Goal: Transaction & Acquisition: Purchase product/service

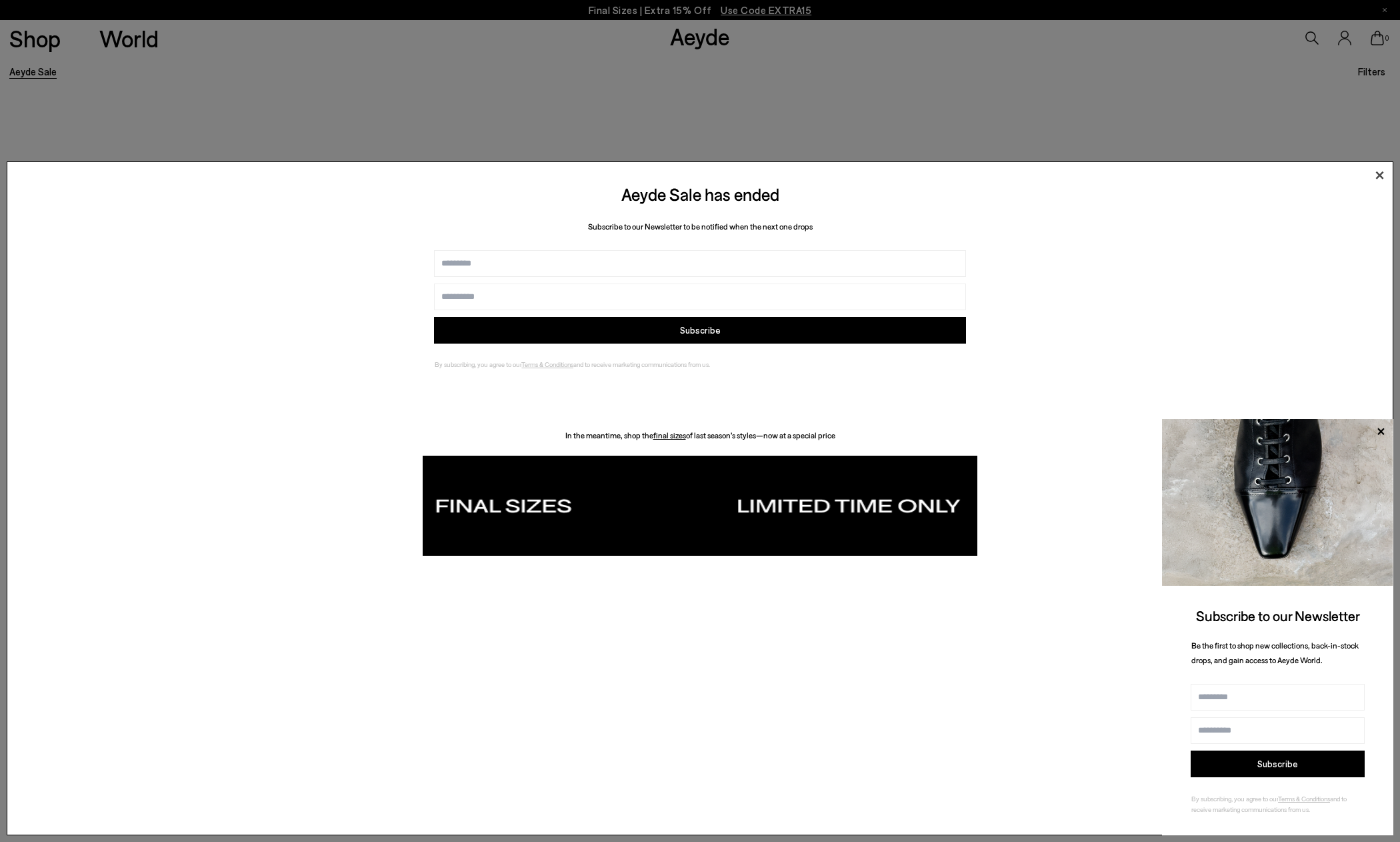
click at [1379, 176] on icon at bounding box center [1380, 176] width 8 height 8
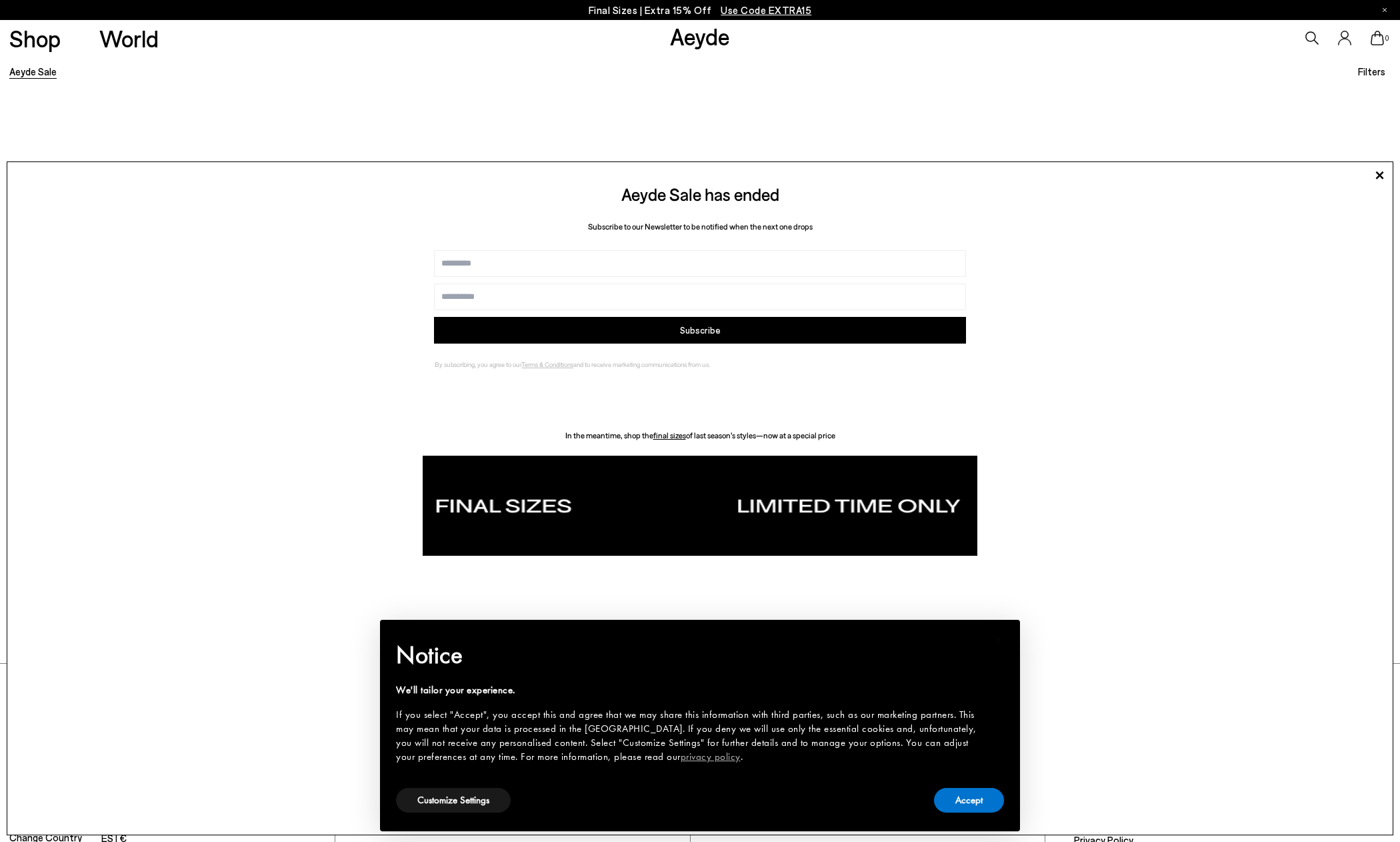
scroll to position [427, 0]
click at [958, 800] on button "Accept" at bounding box center [969, 800] width 70 height 25
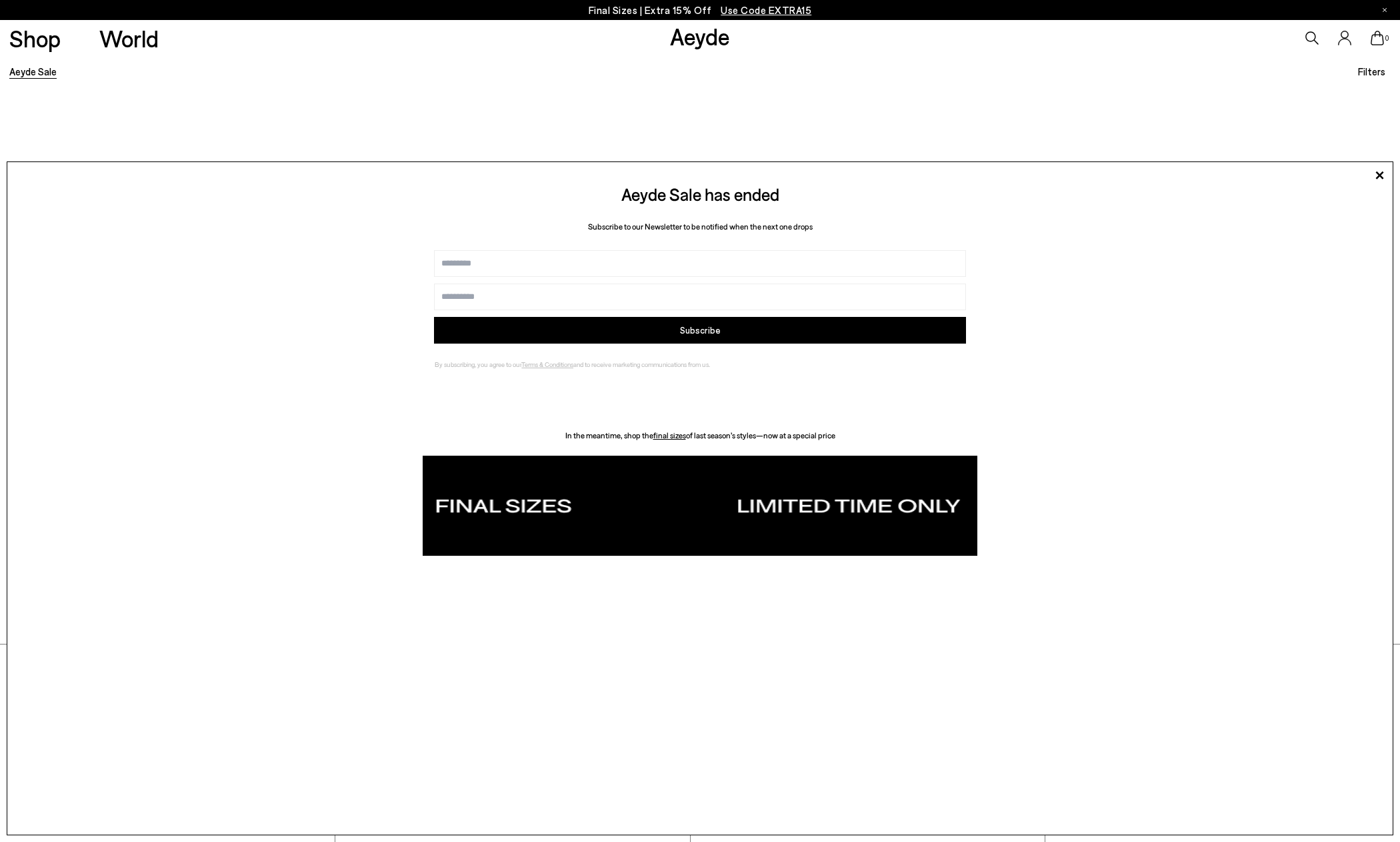
click at [770, 502] on img at bounding box center [699, 506] width 554 height 100
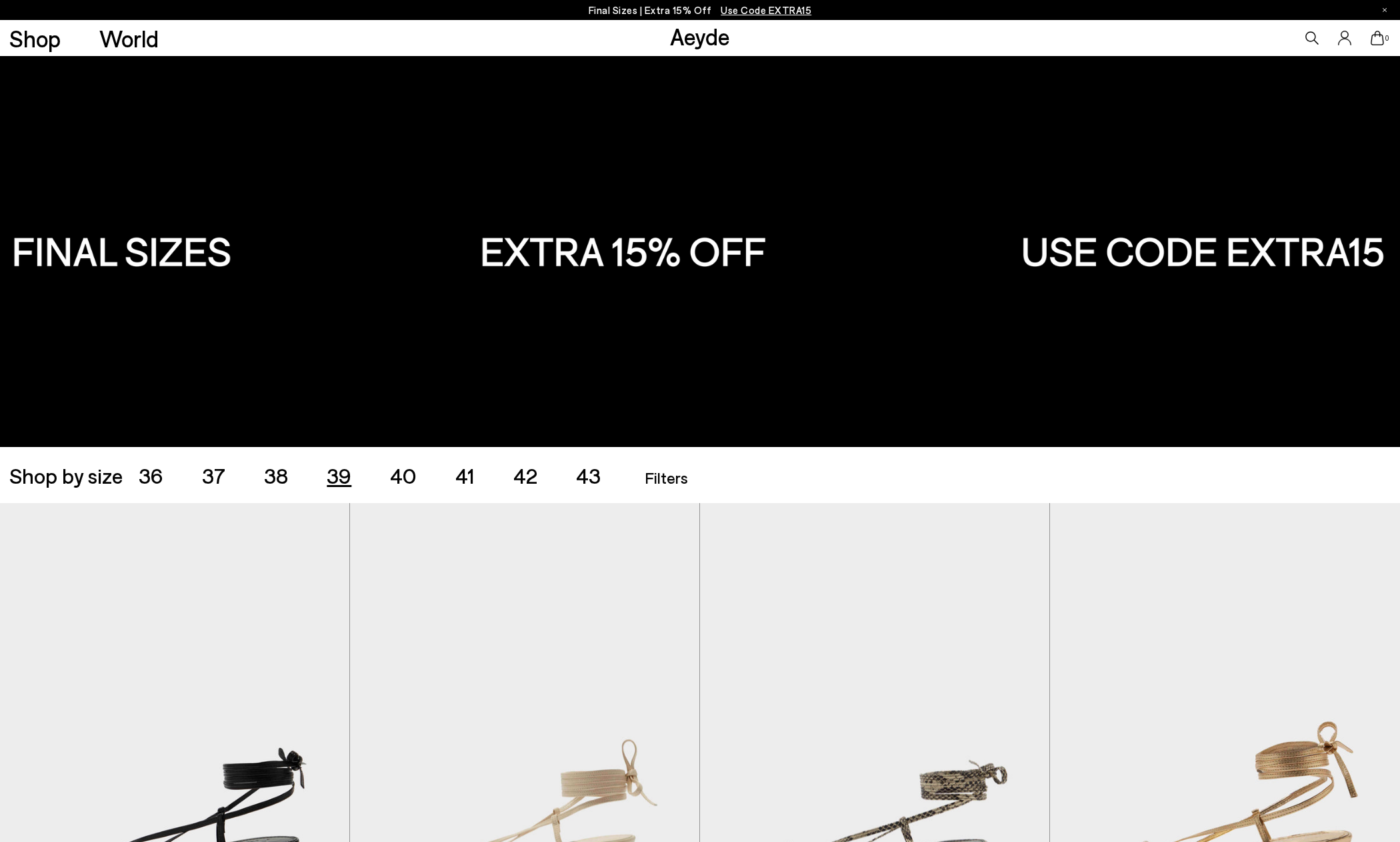
click at [342, 474] on span "39" at bounding box center [339, 475] width 25 height 25
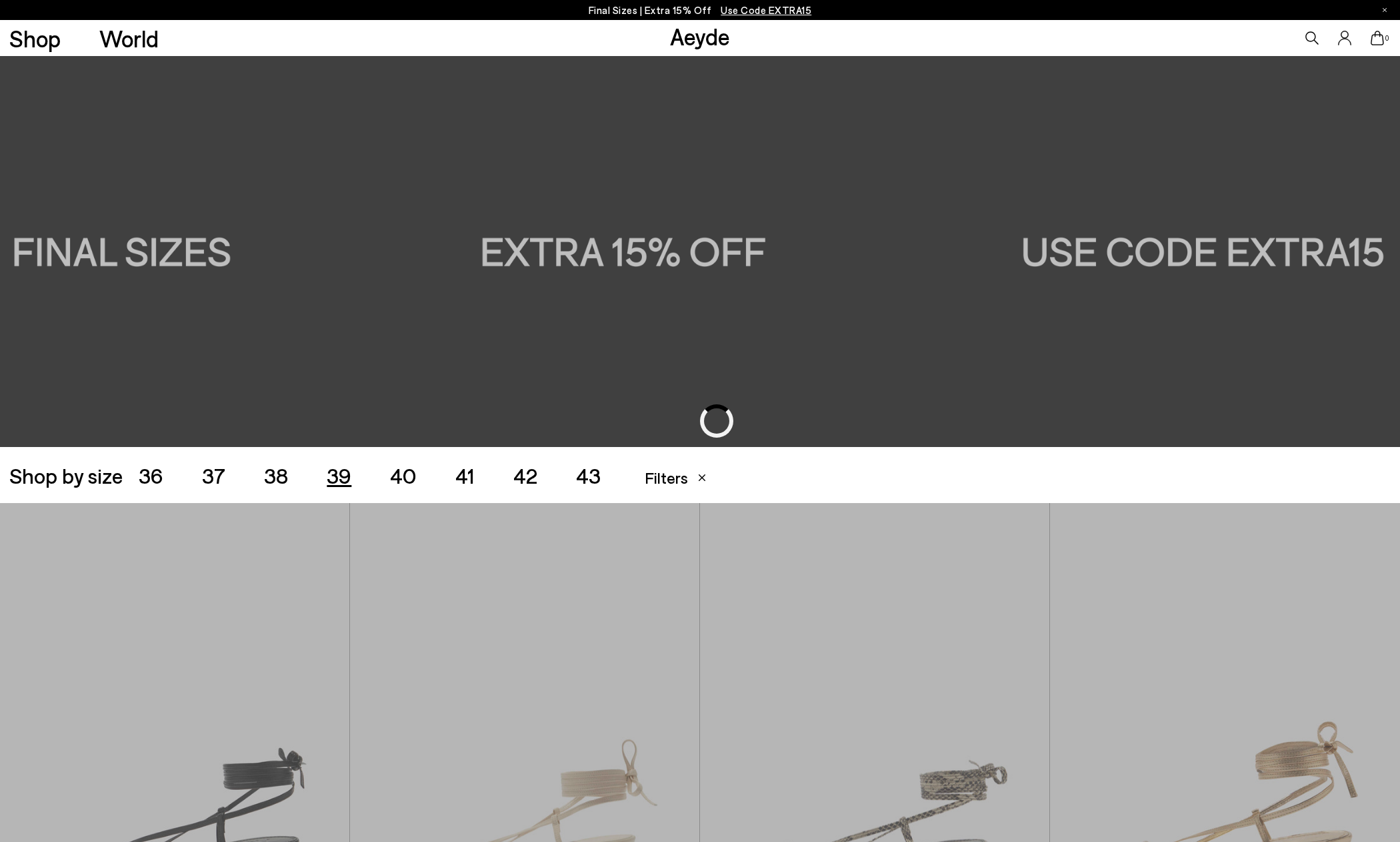
scroll to position [390, 0]
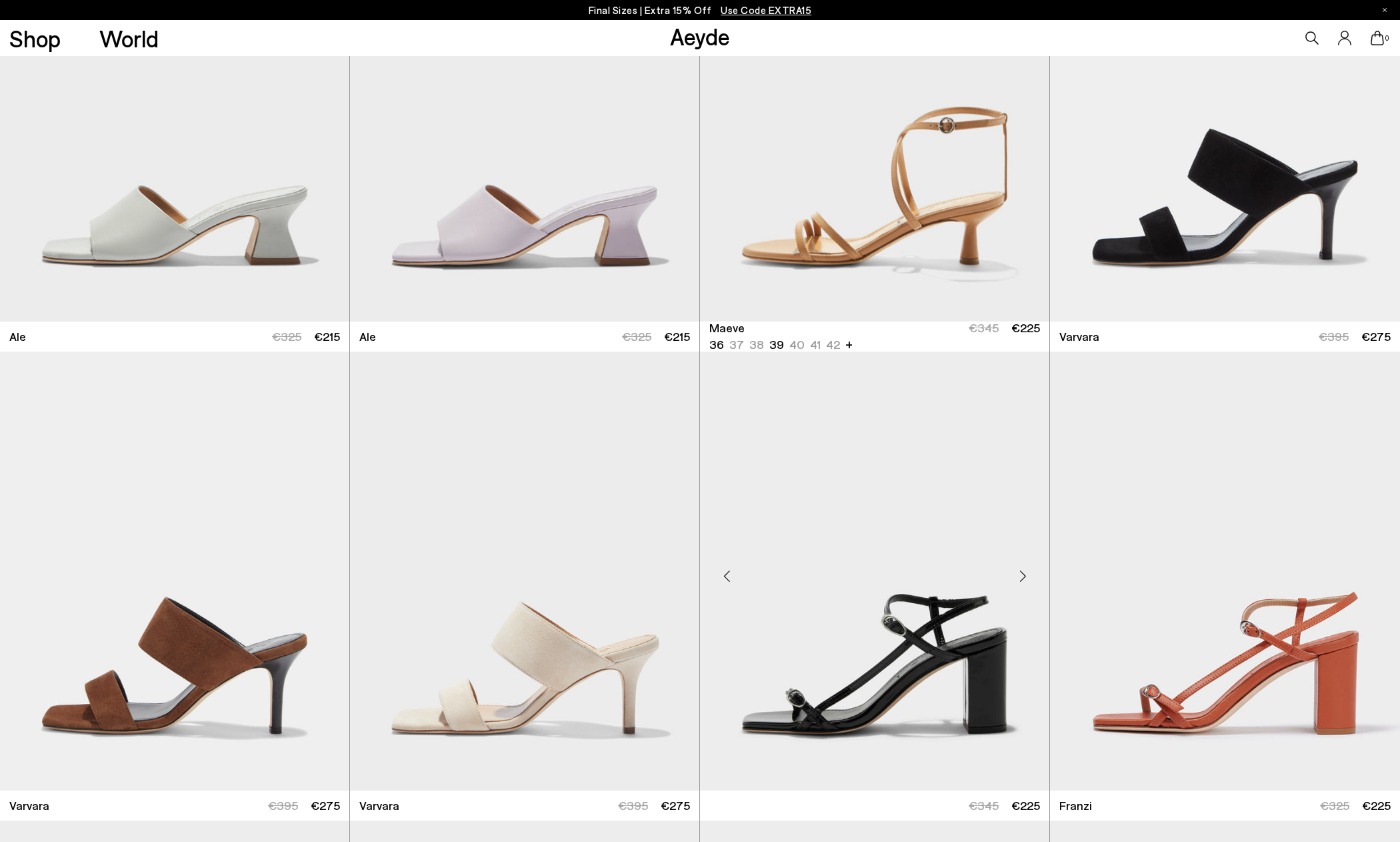
scroll to position [2498, 0]
click at [648, 229] on img "1 / 6" at bounding box center [525, 102] width 350 height 439
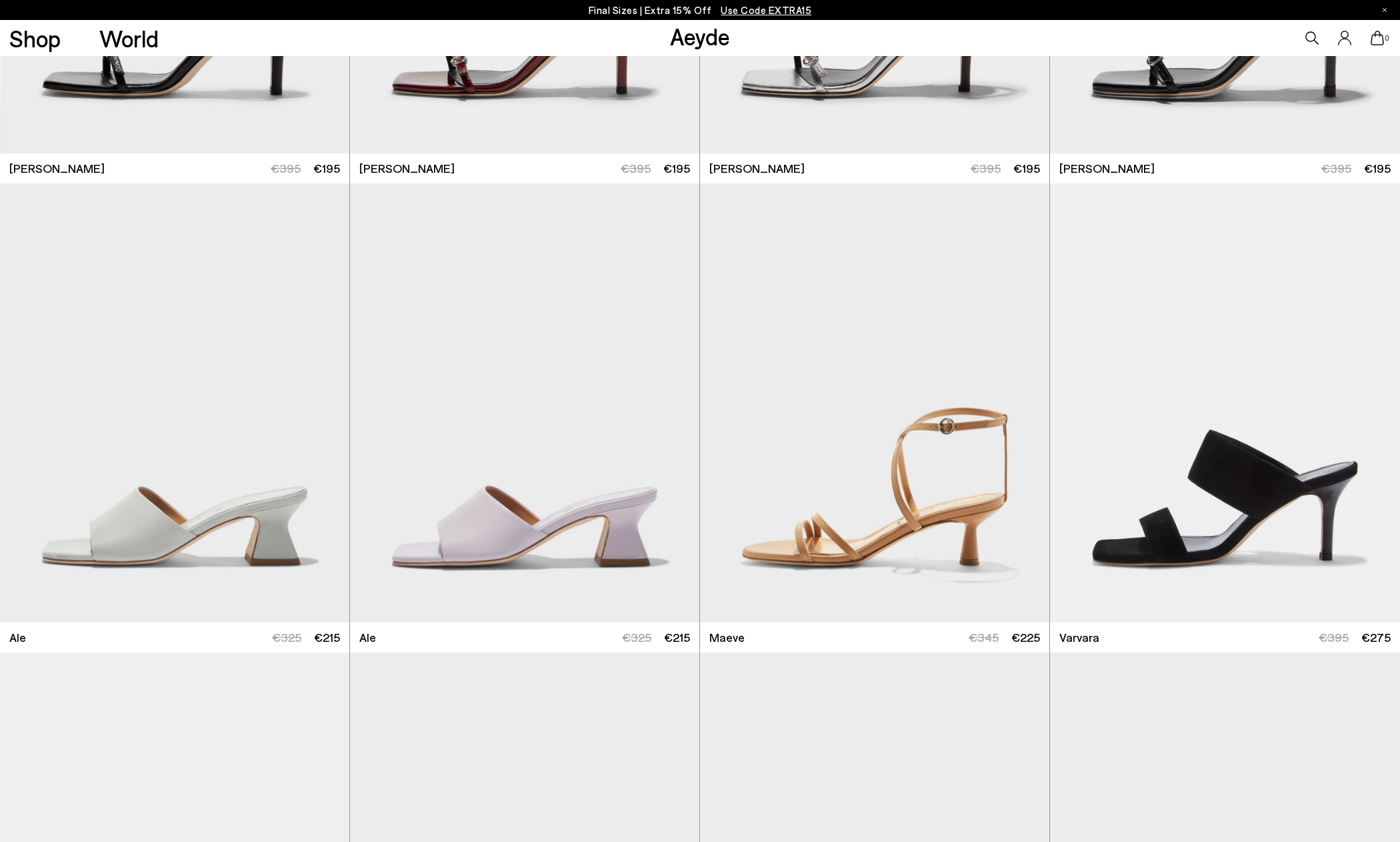
scroll to position [2193, 0]
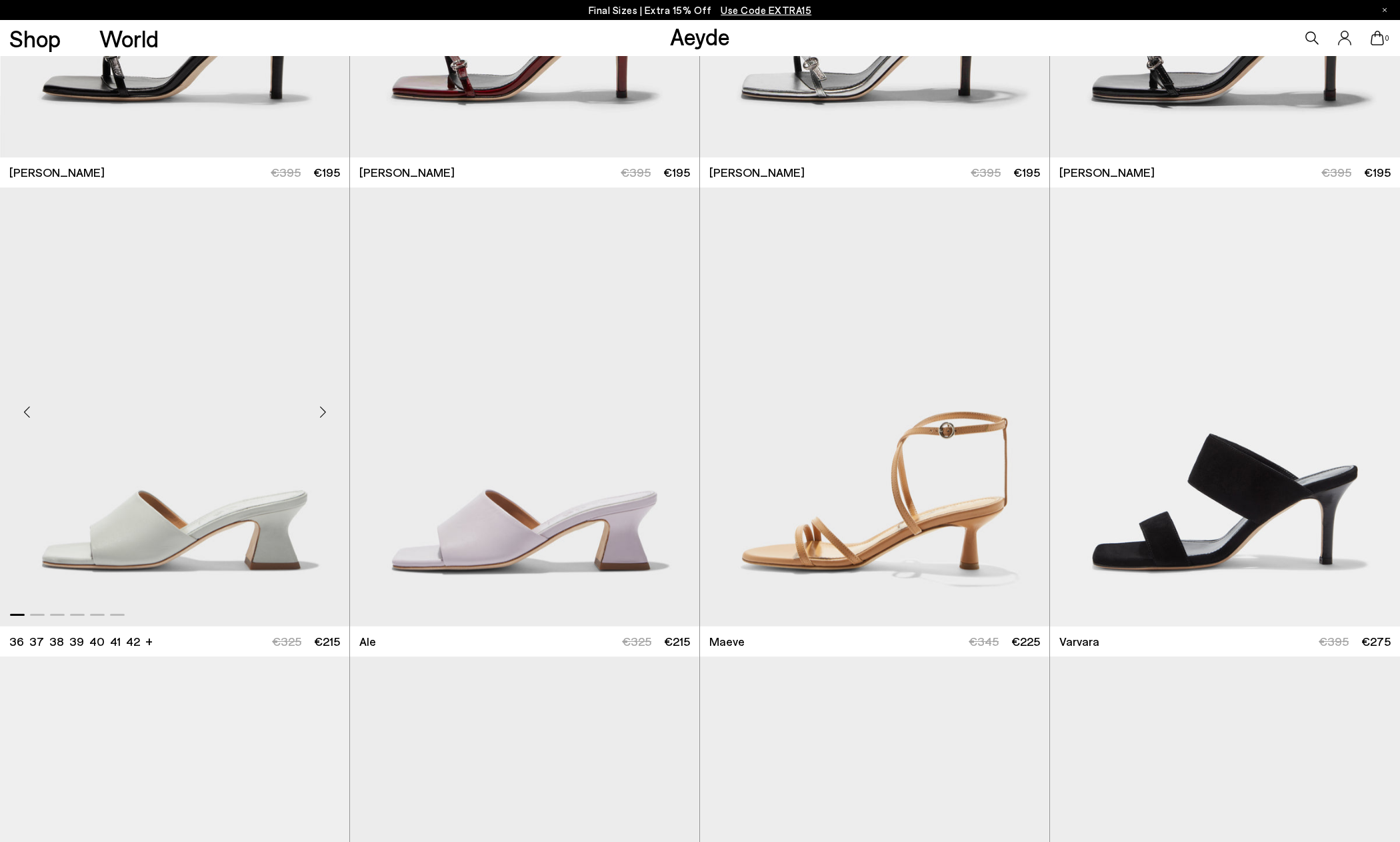
click at [114, 493] on img "1 / 6" at bounding box center [175, 407] width 350 height 439
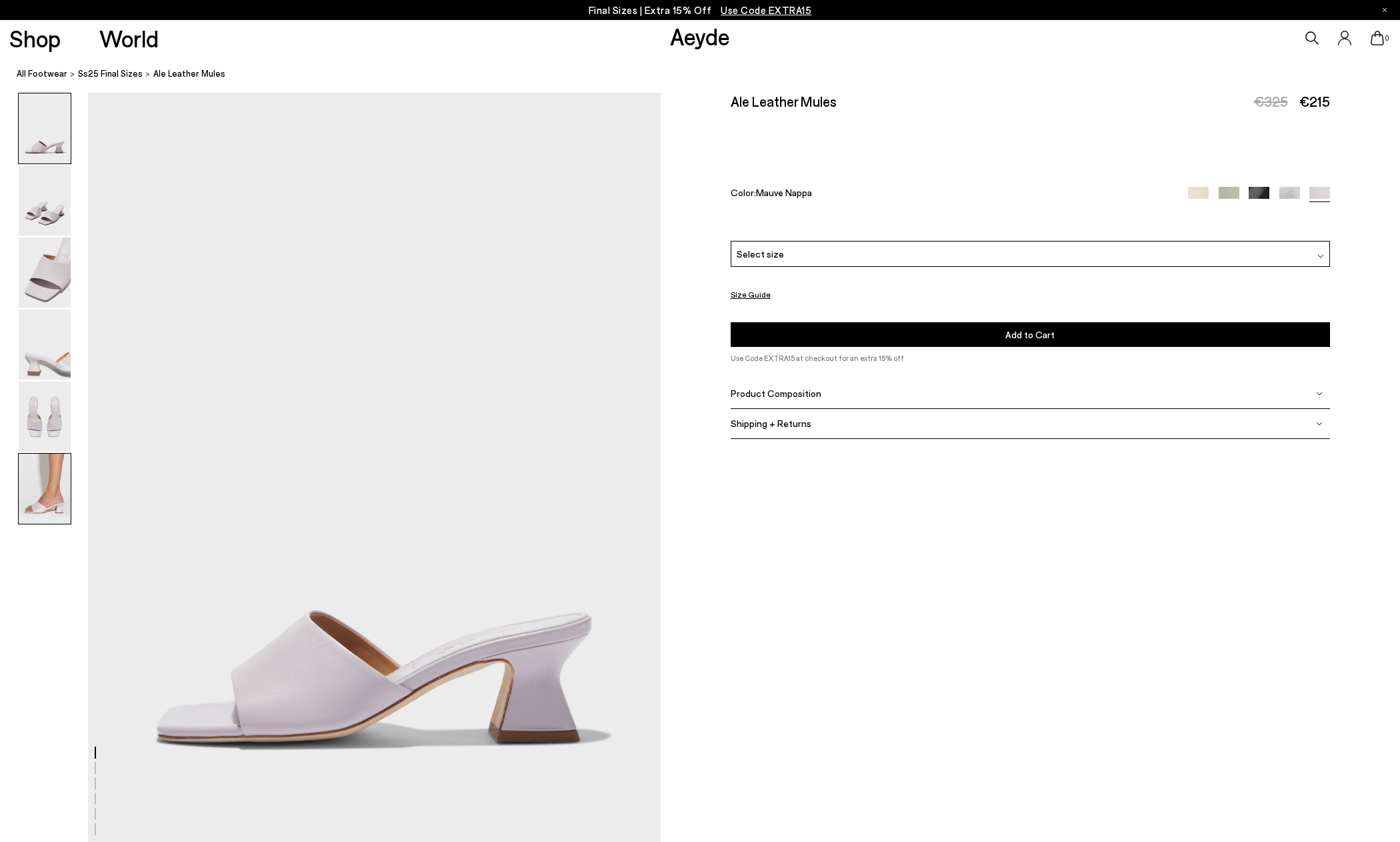
click at [35, 487] on img at bounding box center [45, 488] width 52 height 70
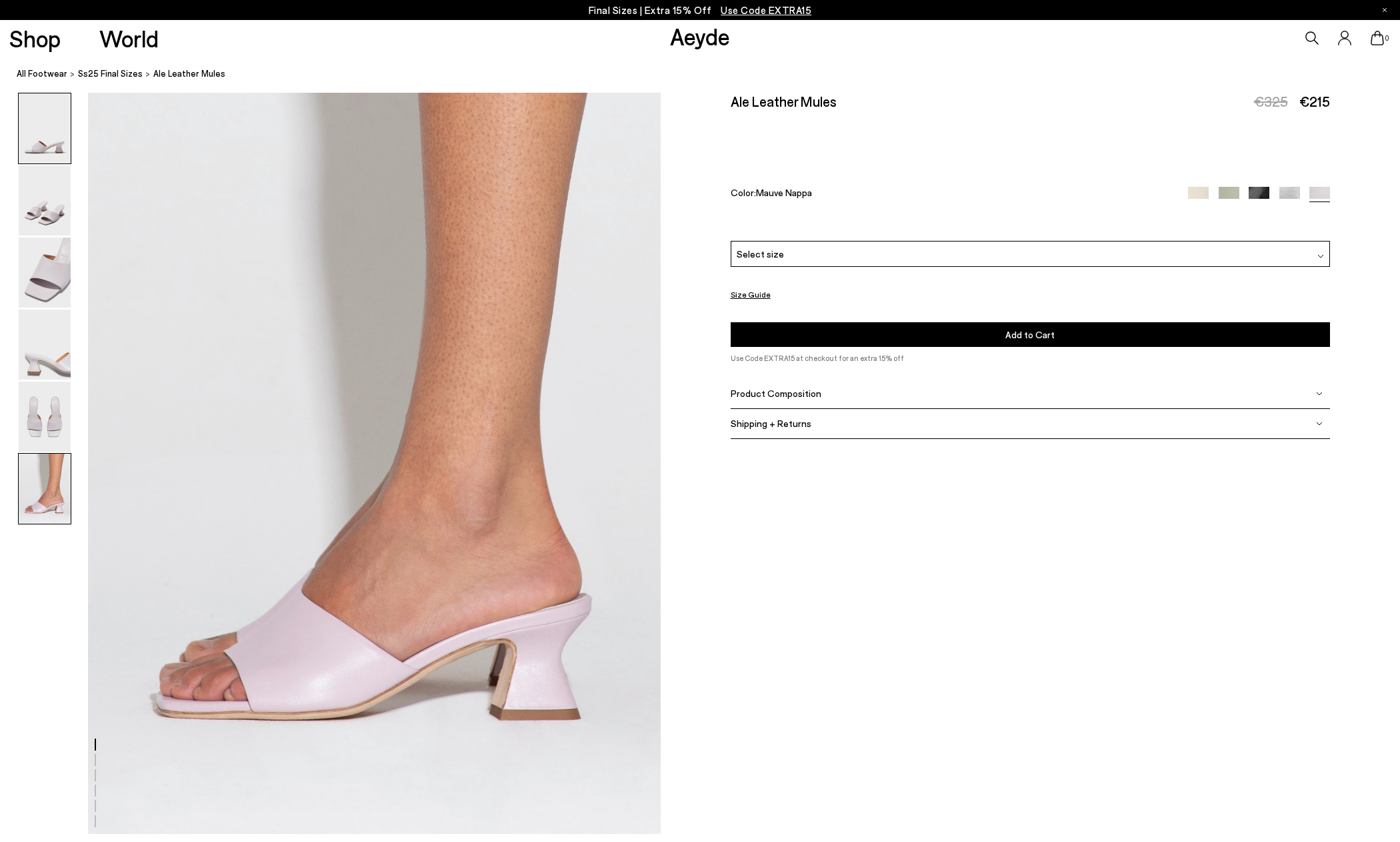
scroll to position [3920, 0]
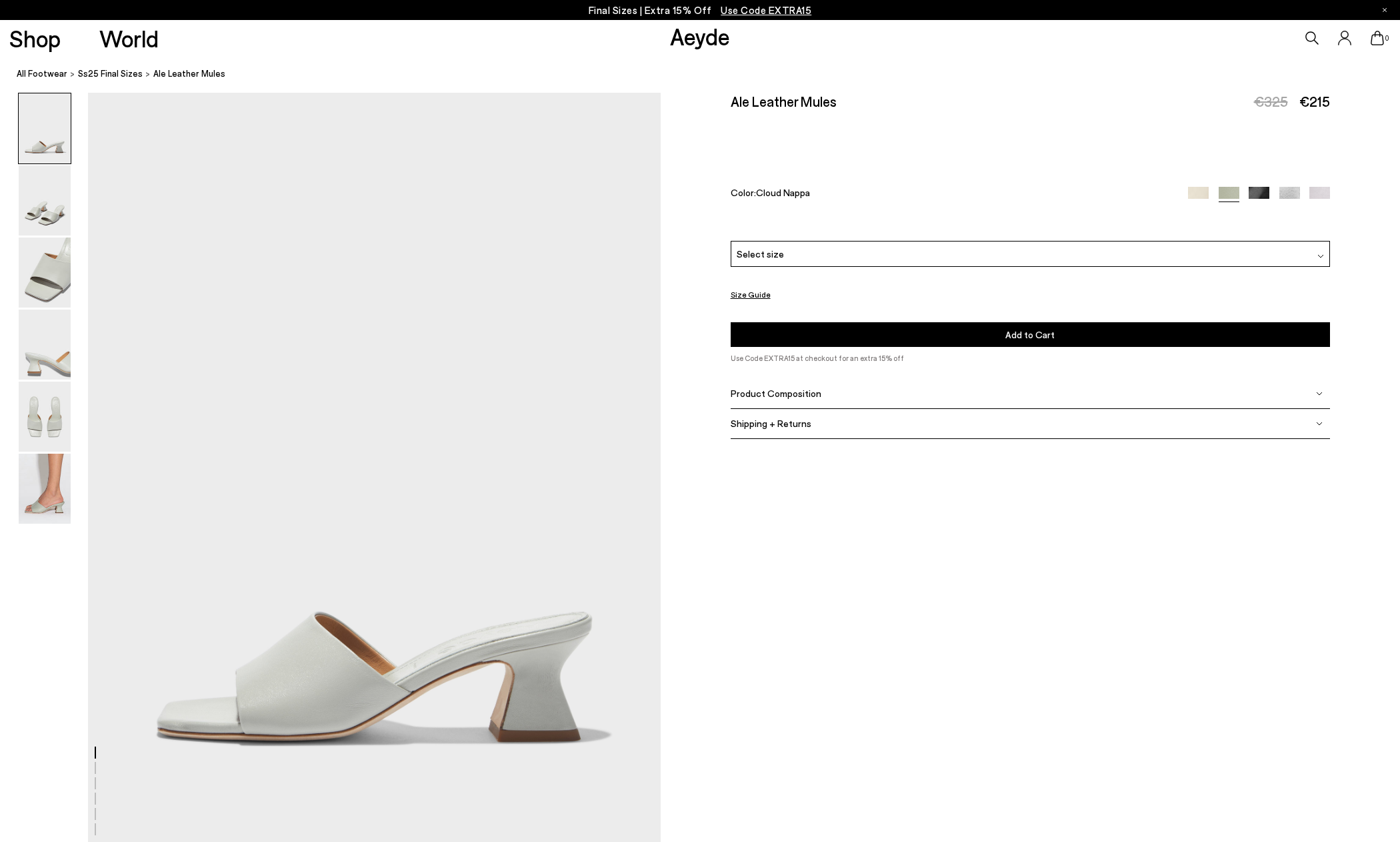
click at [66, 492] on img at bounding box center [45, 488] width 52 height 70
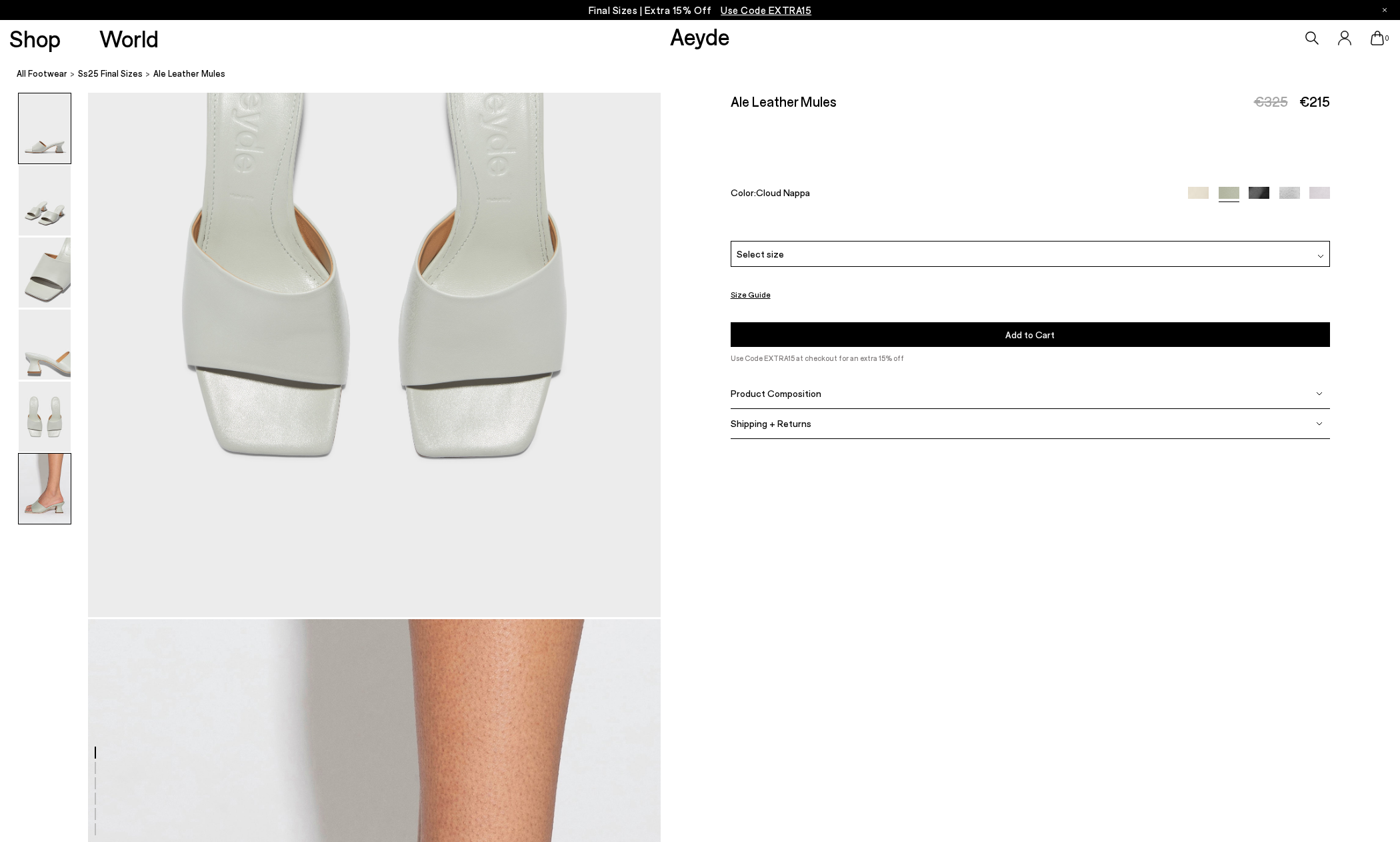
scroll to position [3920, 0]
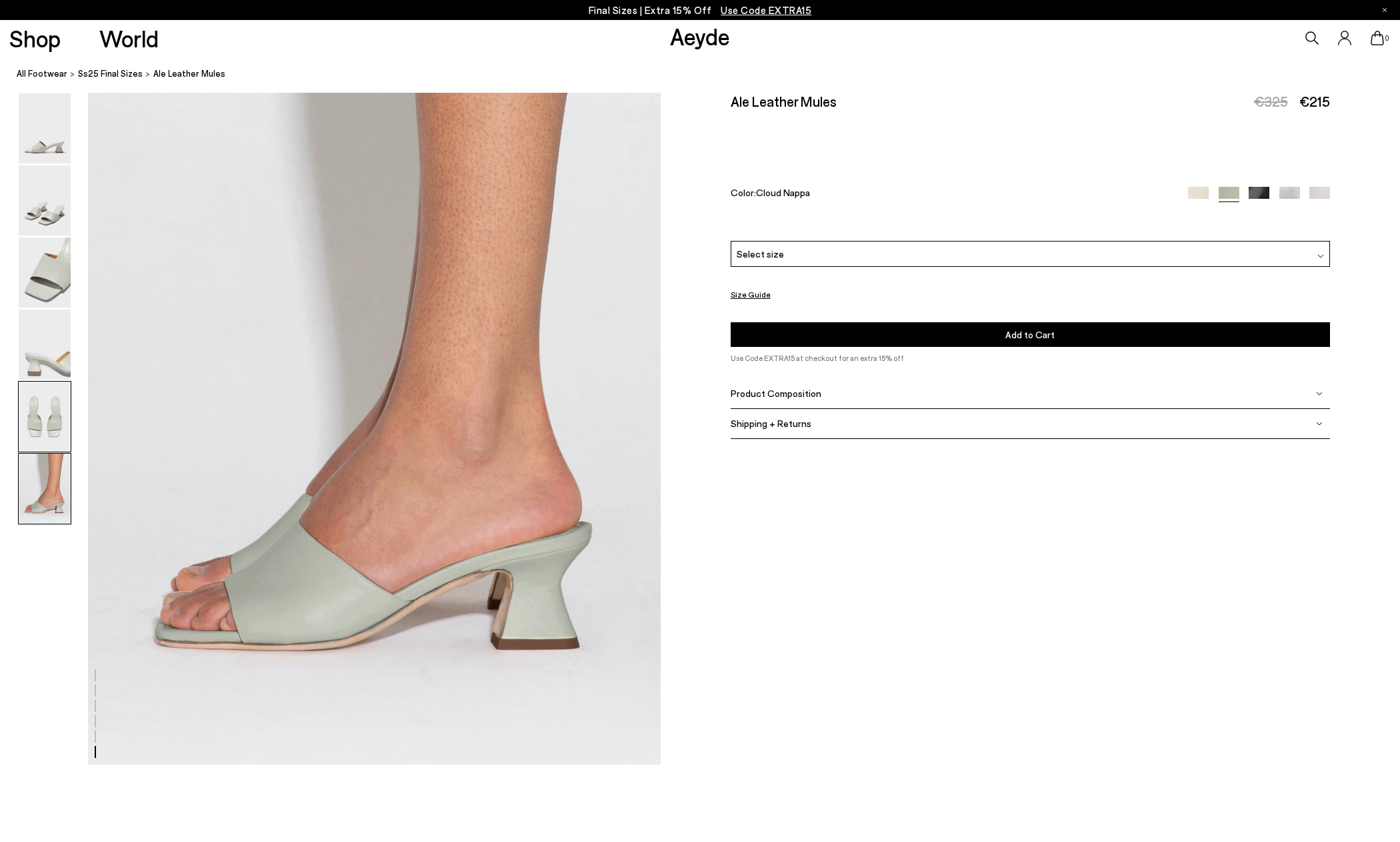
click at [39, 410] on img at bounding box center [45, 416] width 52 height 70
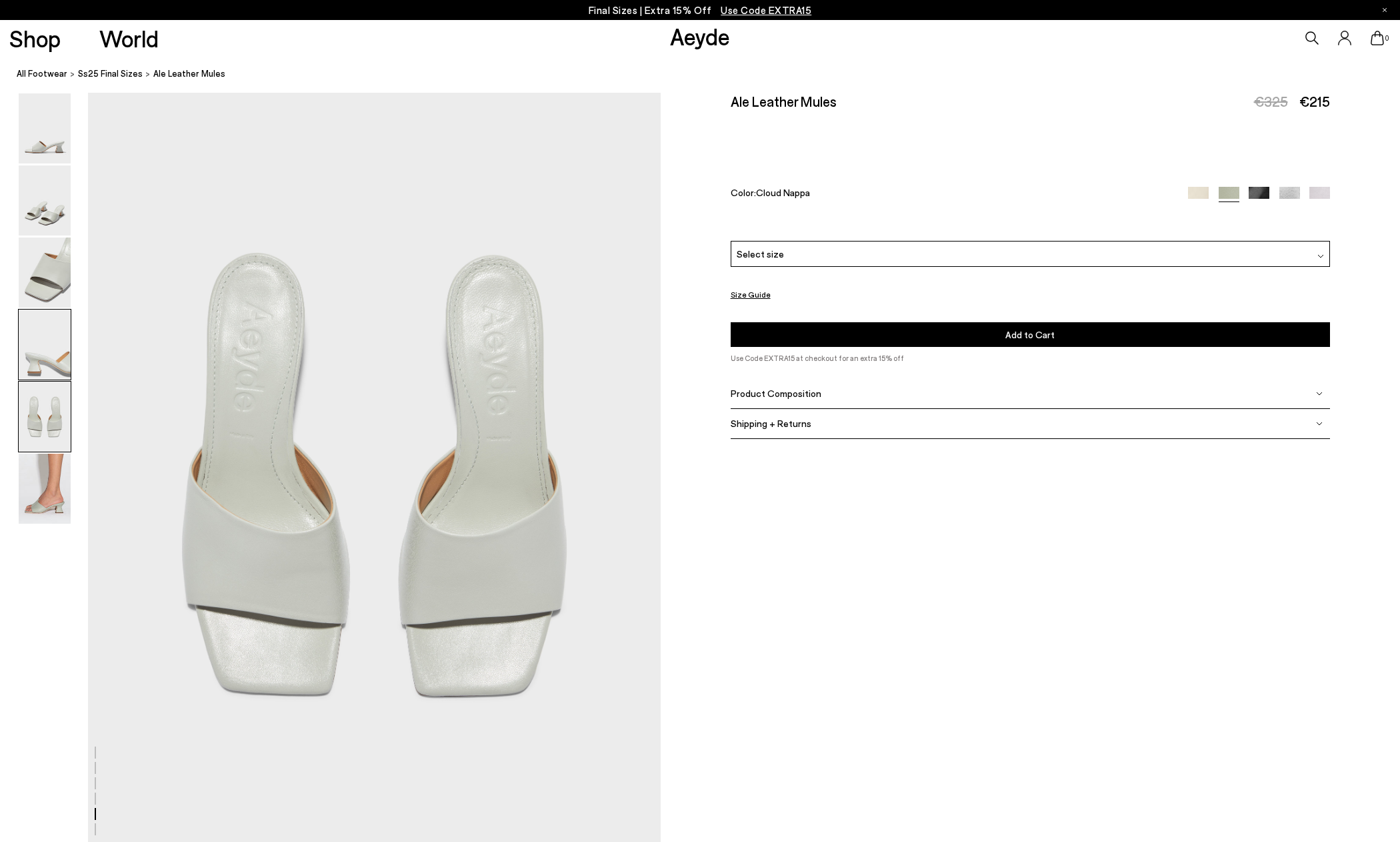
click at [42, 347] on img at bounding box center [45, 344] width 52 height 70
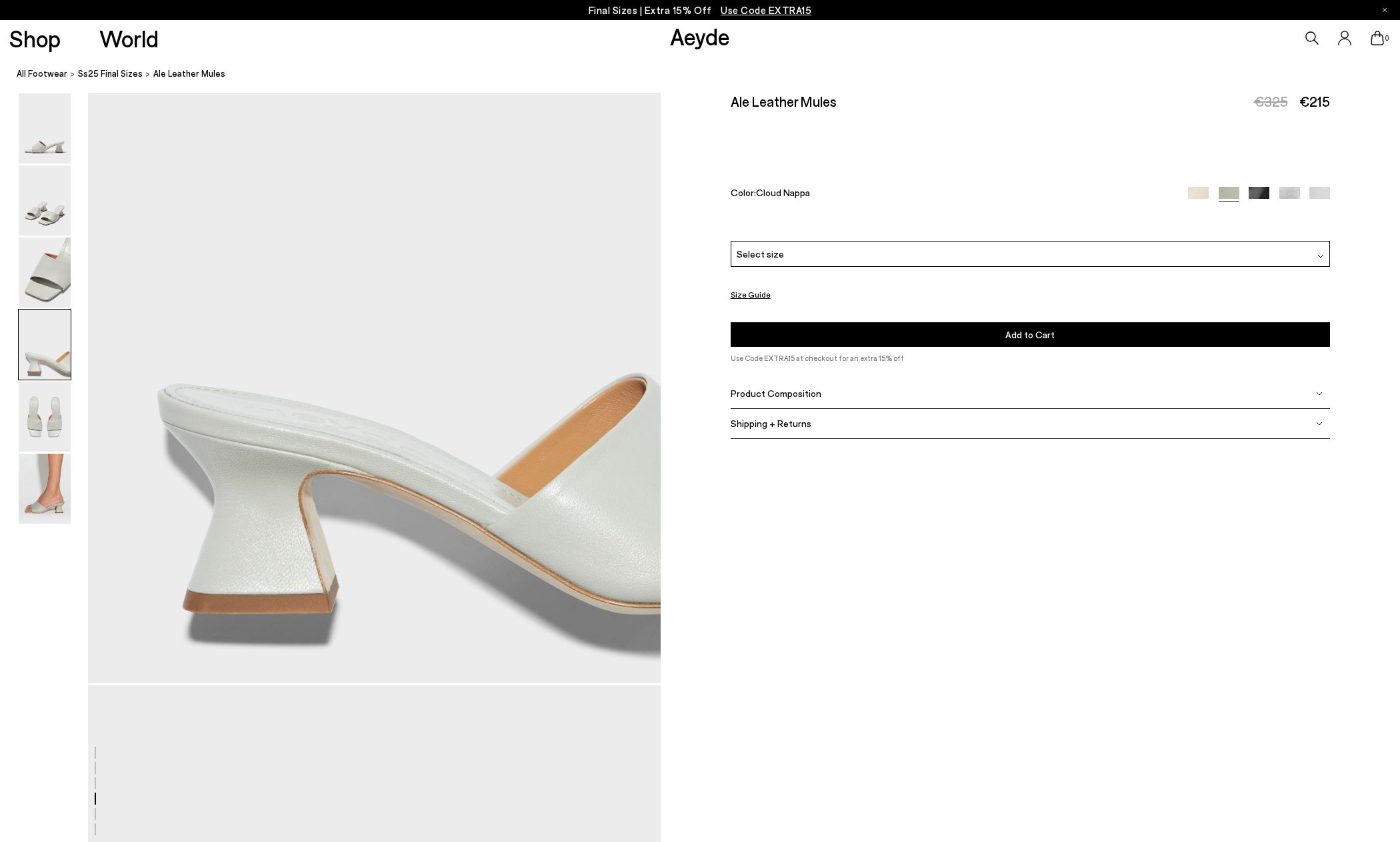
scroll to position [2297, 0]
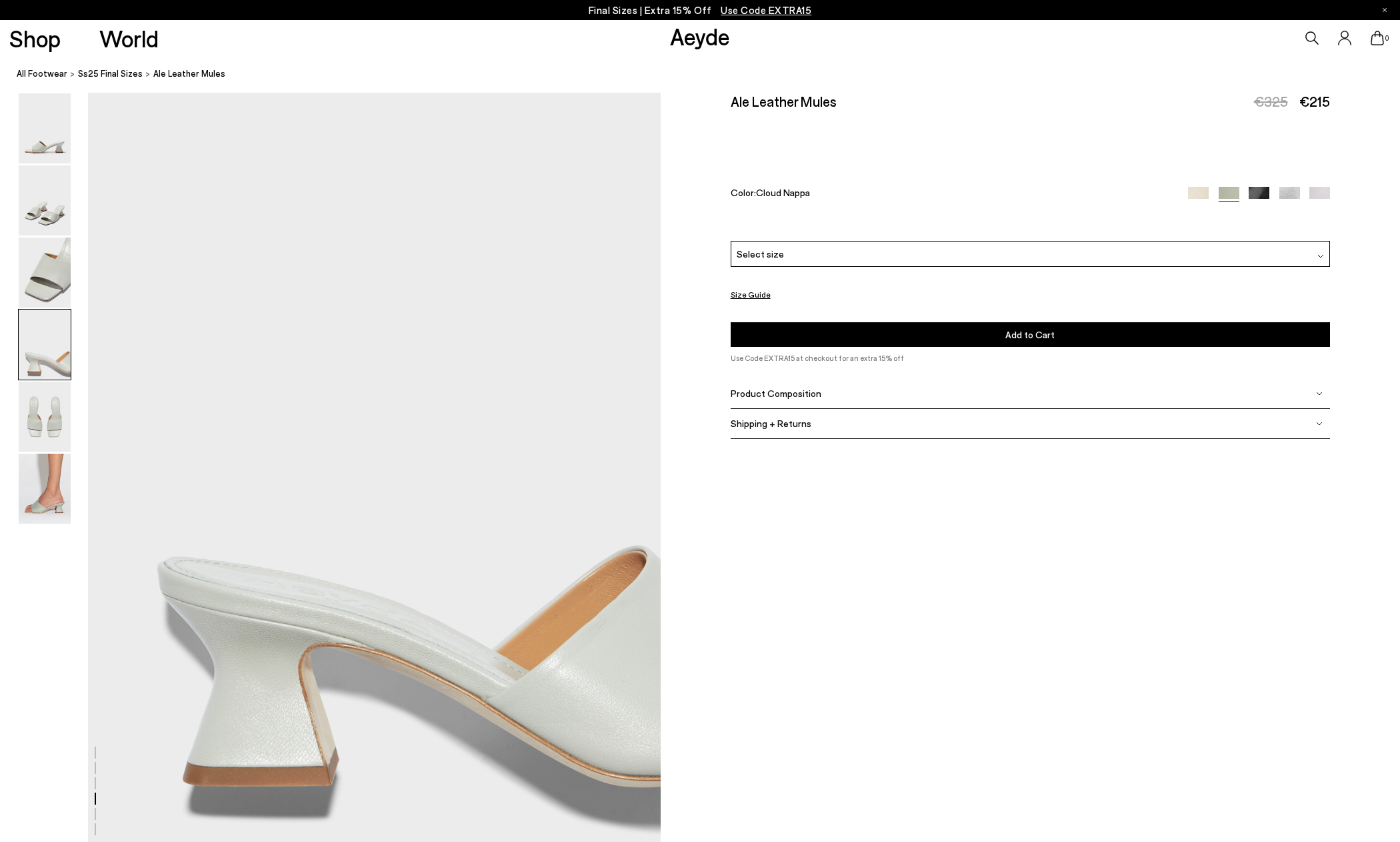
click at [1321, 256] on img at bounding box center [1321, 256] width 6 height 6
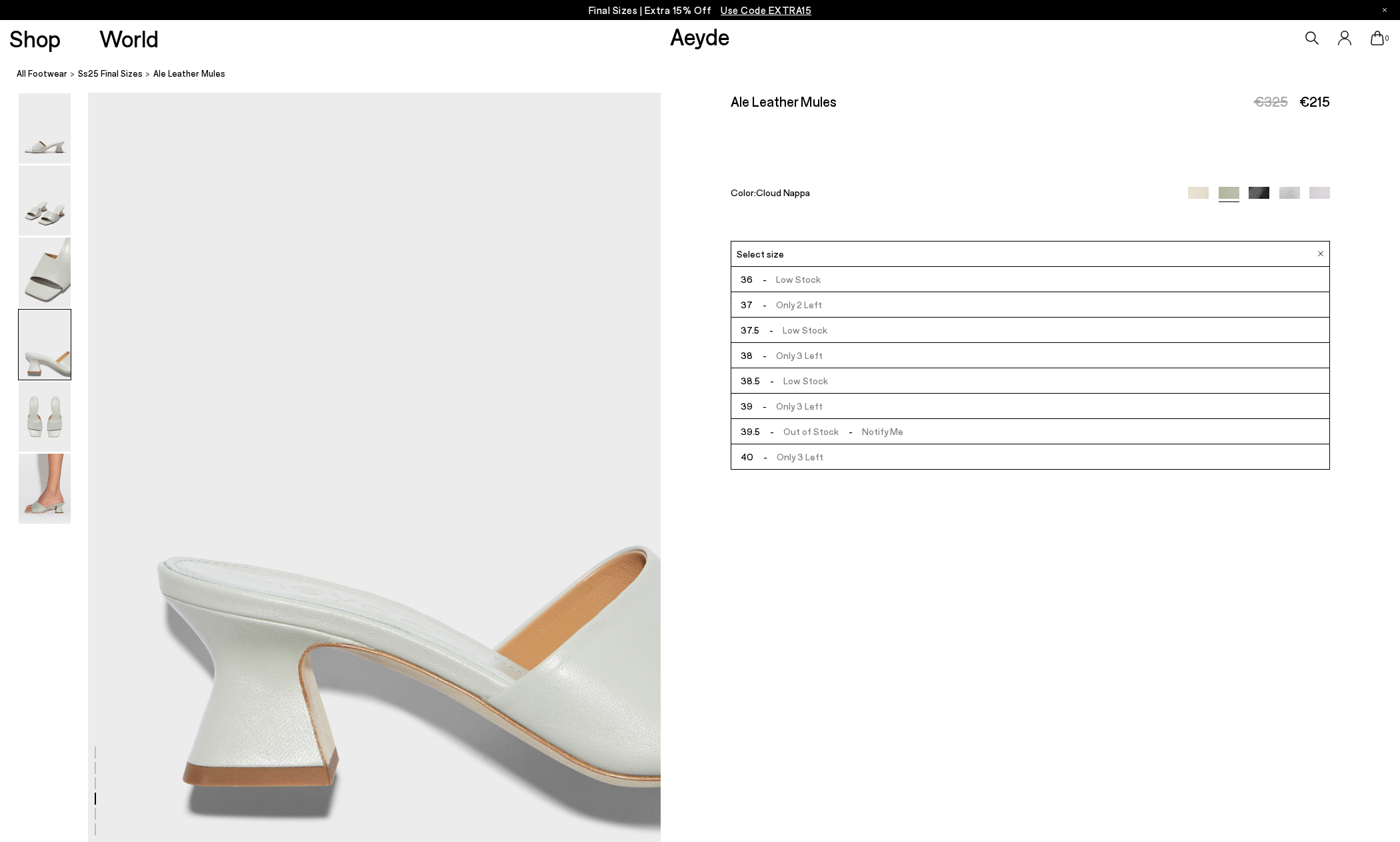
click at [812, 405] on span "- Only 3 Left" at bounding box center [788, 405] width 70 height 17
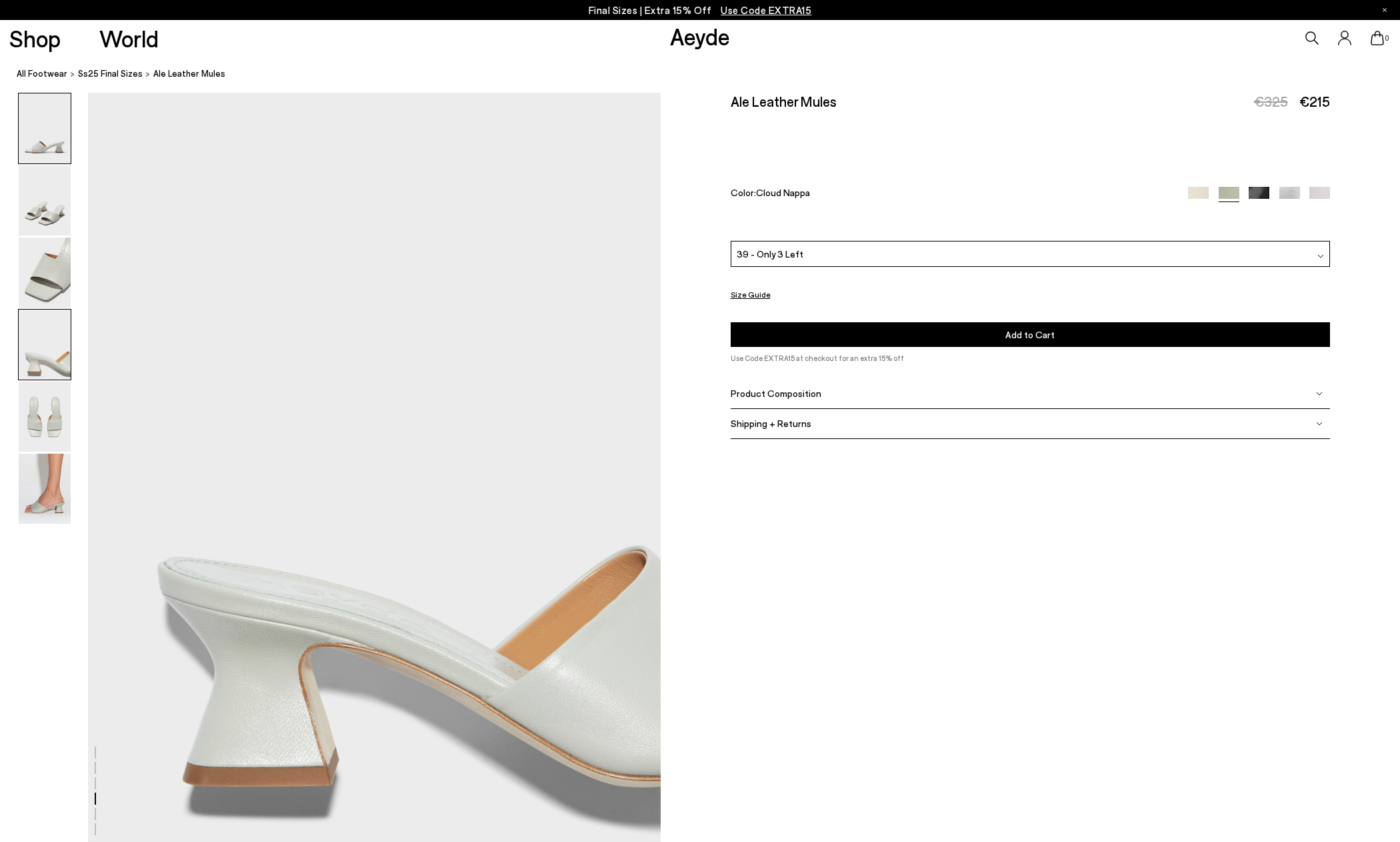
click at [62, 130] on img at bounding box center [45, 128] width 52 height 70
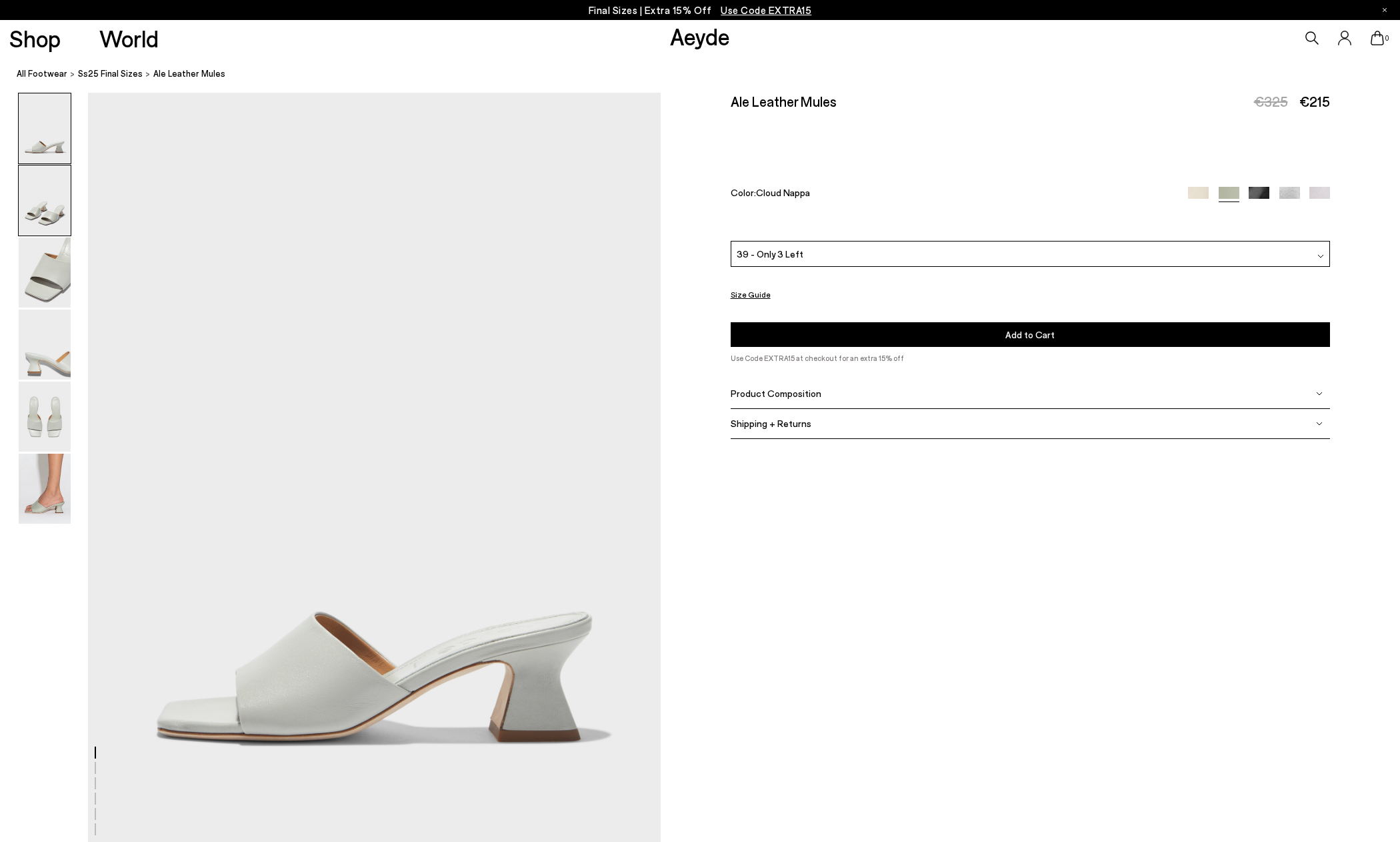
click at [49, 185] on img at bounding box center [45, 200] width 52 height 70
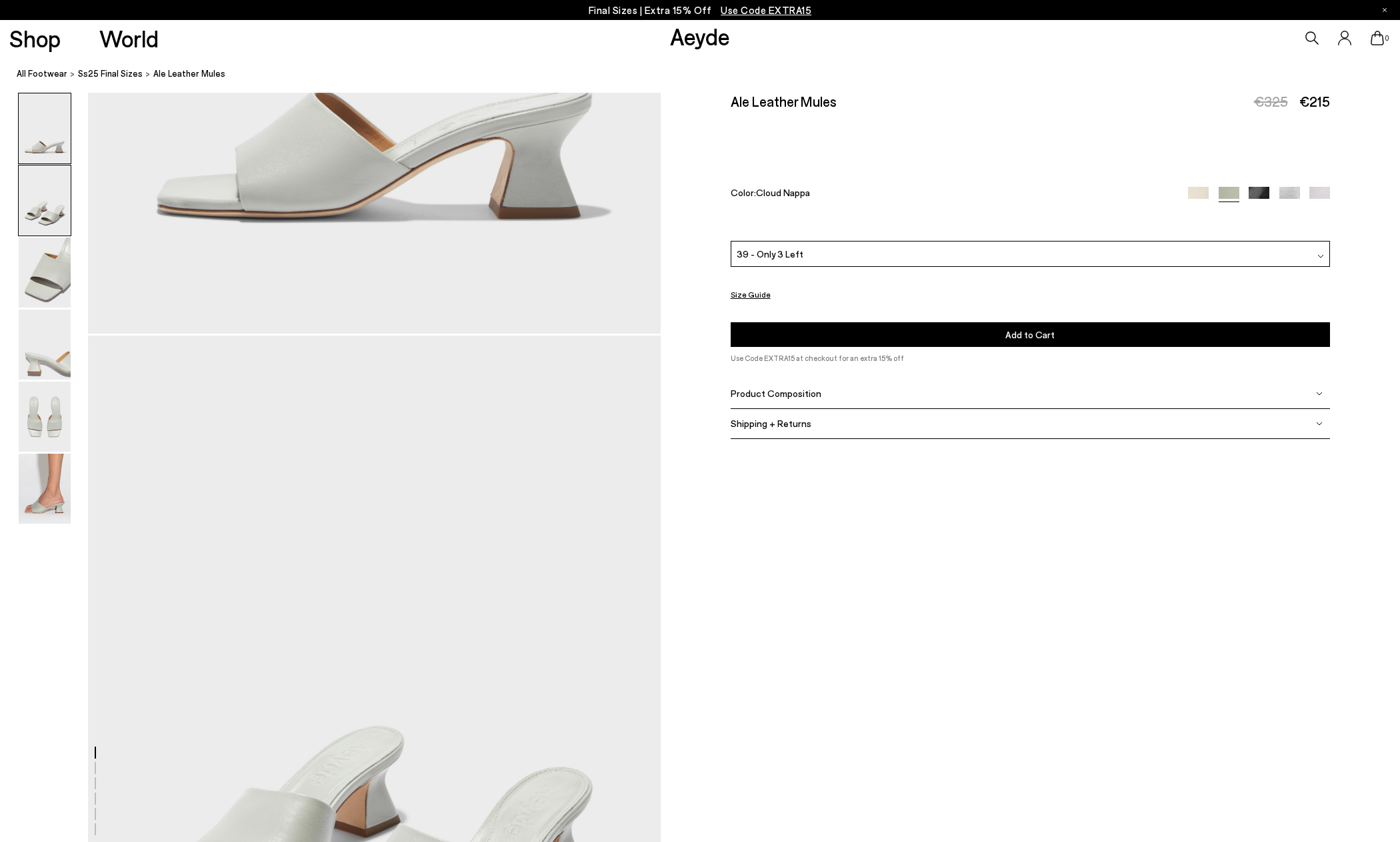
scroll to position [767, 0]
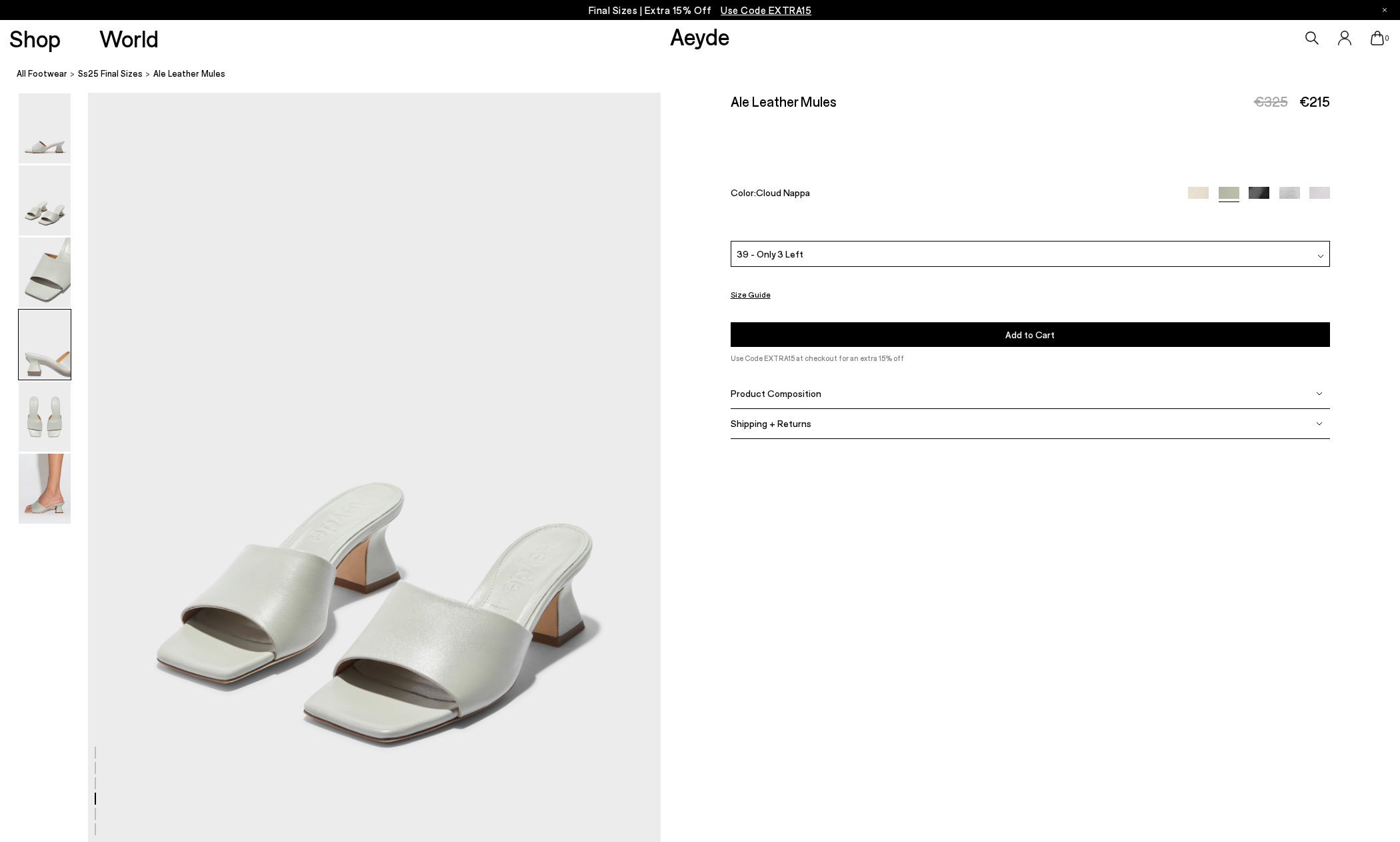
scroll to position [2297, 0]
